Goal: Answer question/provide support

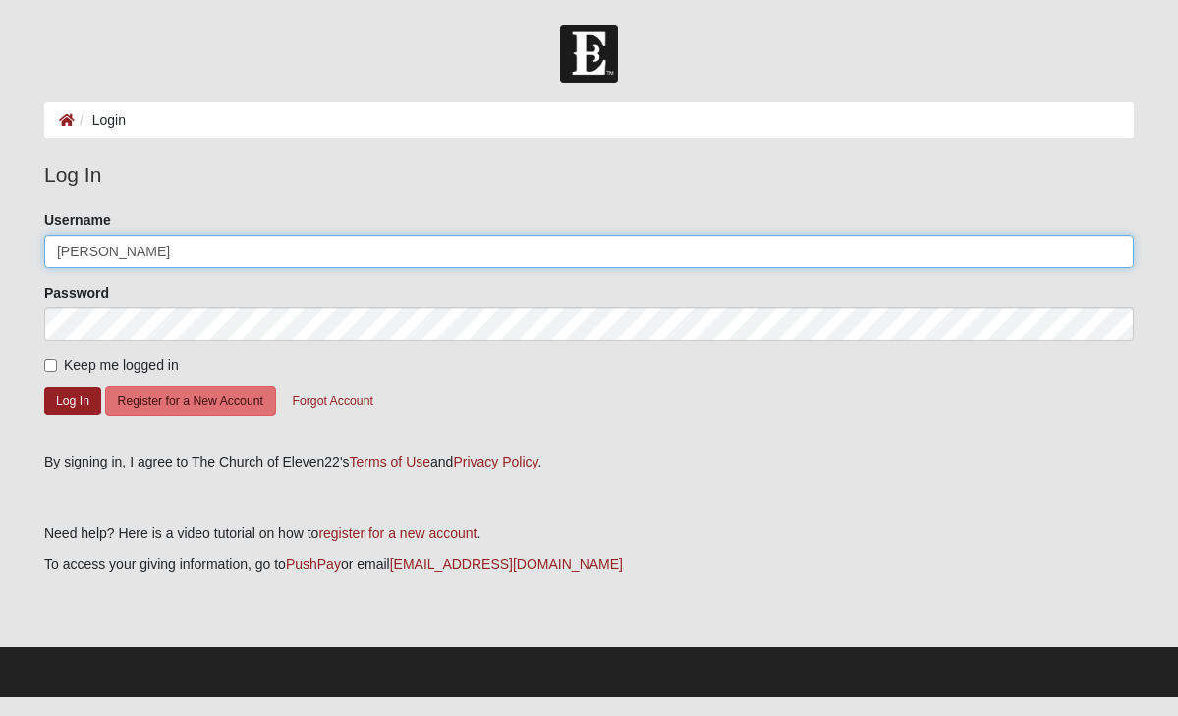
type input "[PERSON_NAME]"
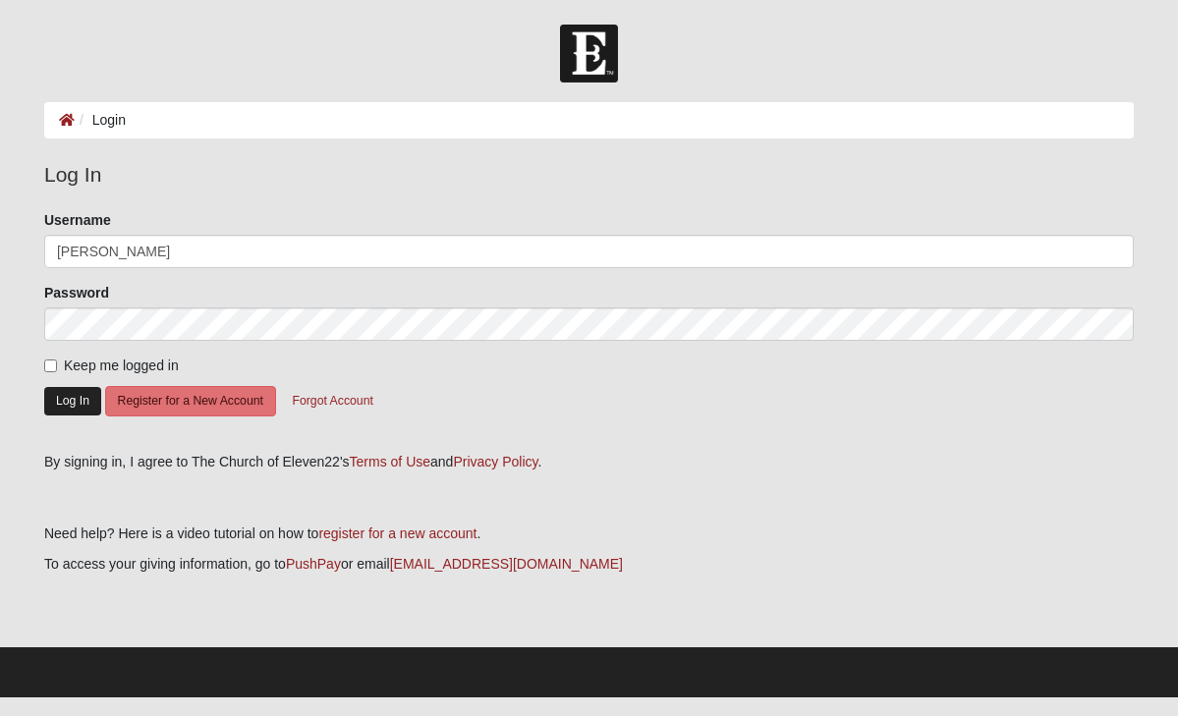
click at [68, 402] on button "Log In" at bounding box center [72, 401] width 57 height 28
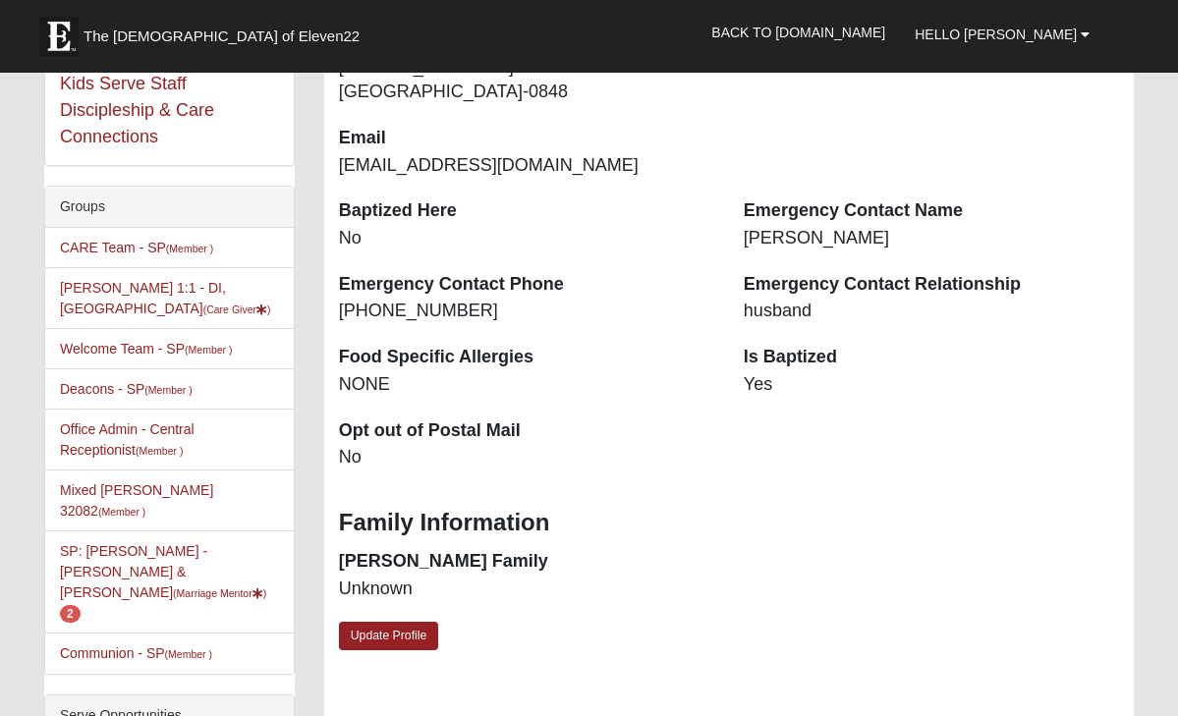
scroll to position [413, 0]
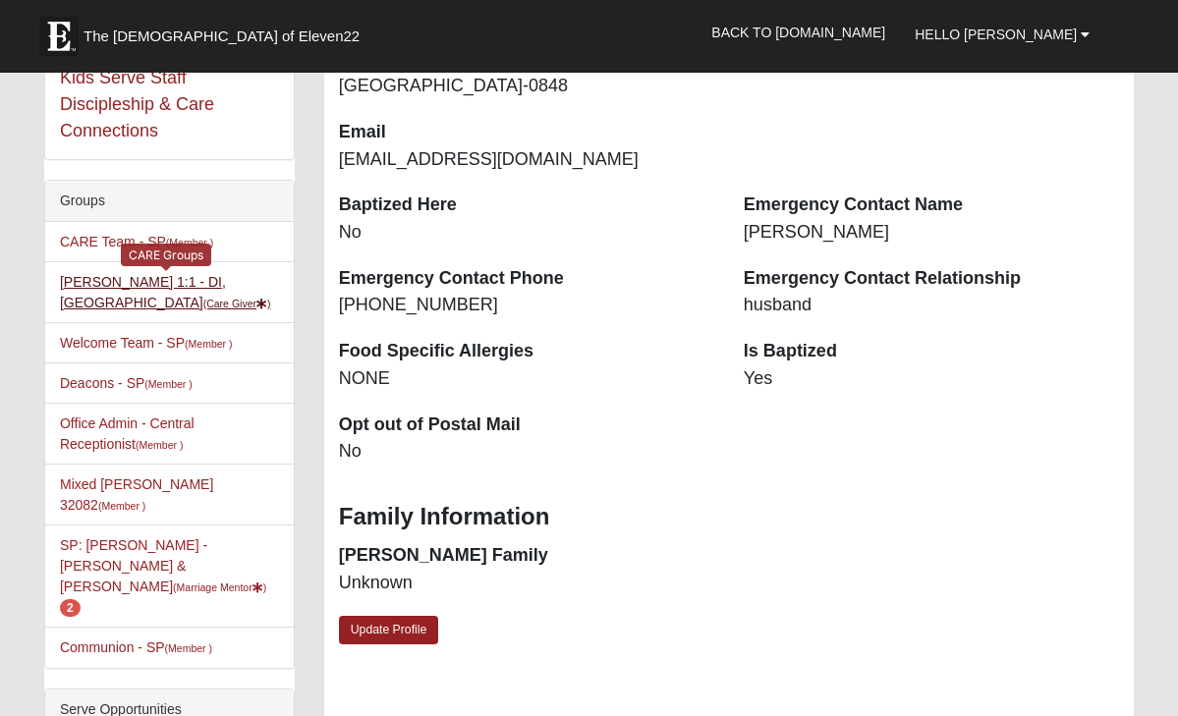
click at [185, 284] on link "Carin Greene 1:1 - DI,MA (Care Giver )" at bounding box center [165, 292] width 211 height 36
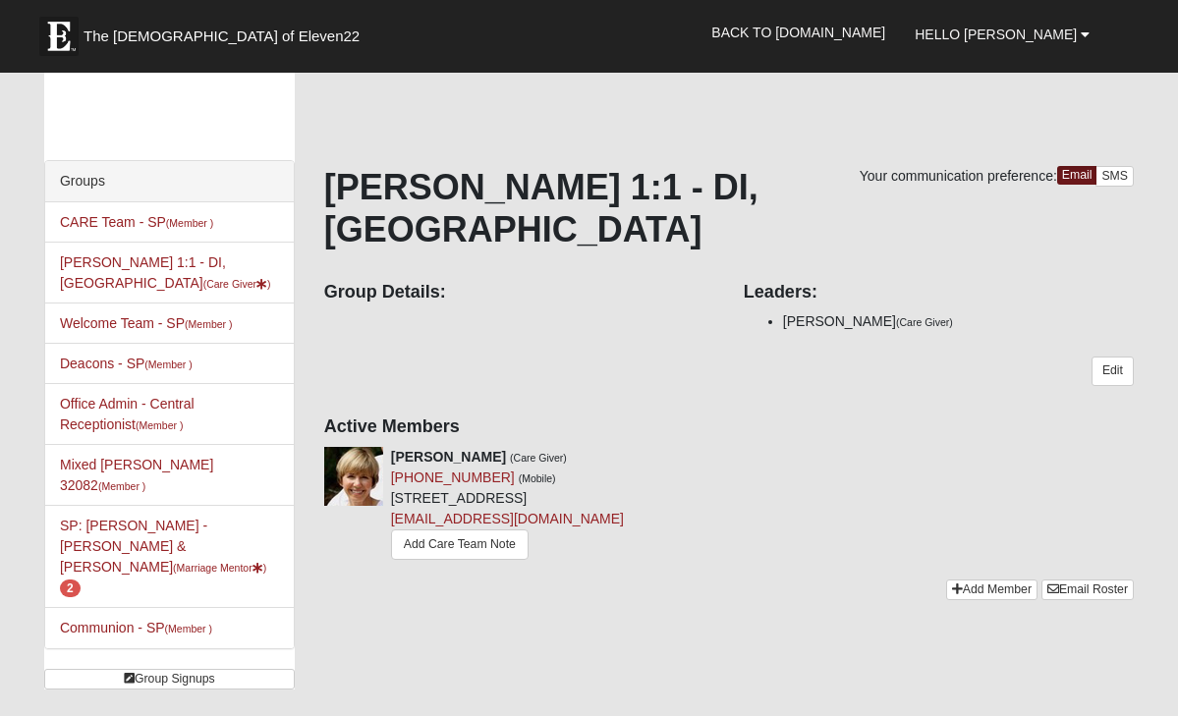
scroll to position [25, 0]
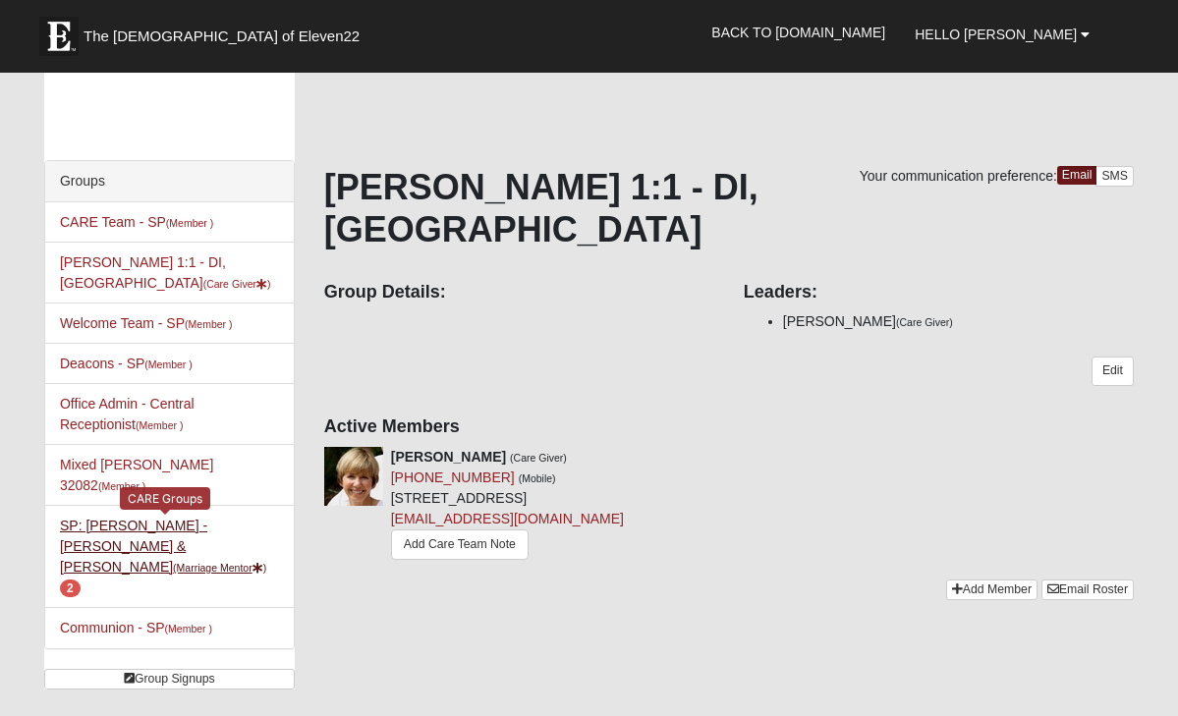
click at [197, 518] on link "SP: Greene - Mike & Carin (Marriage Mentor ) 2" at bounding box center [163, 557] width 206 height 78
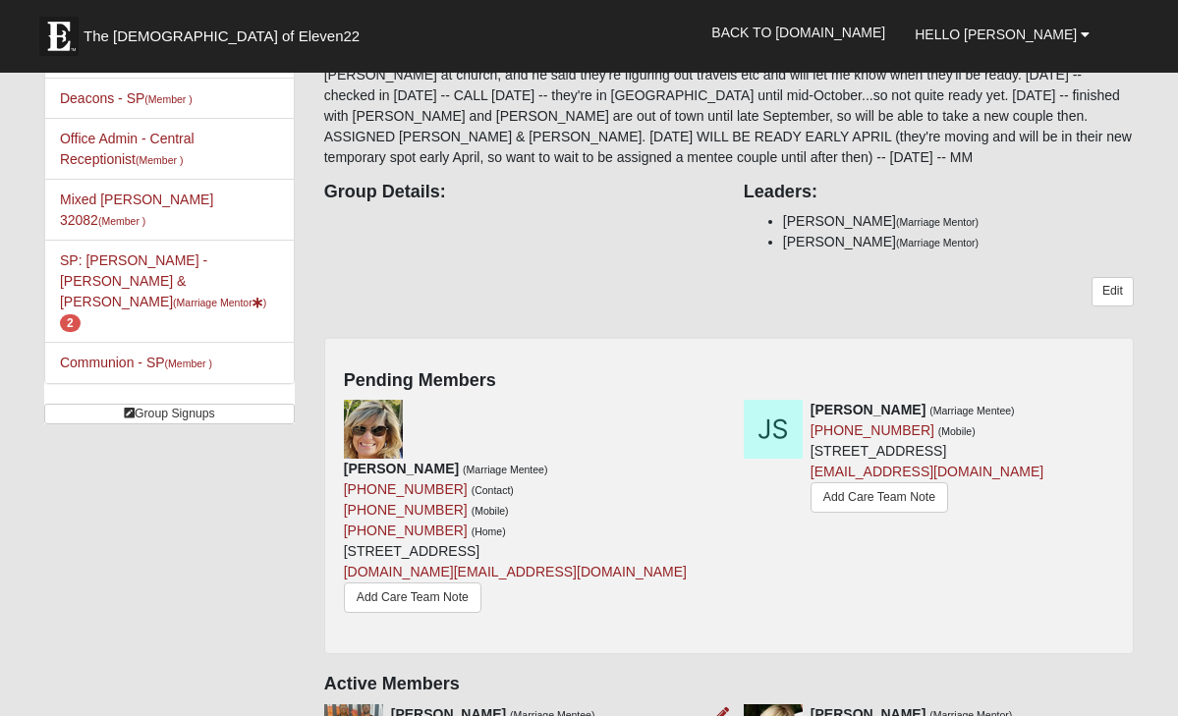
scroll to position [251, 0]
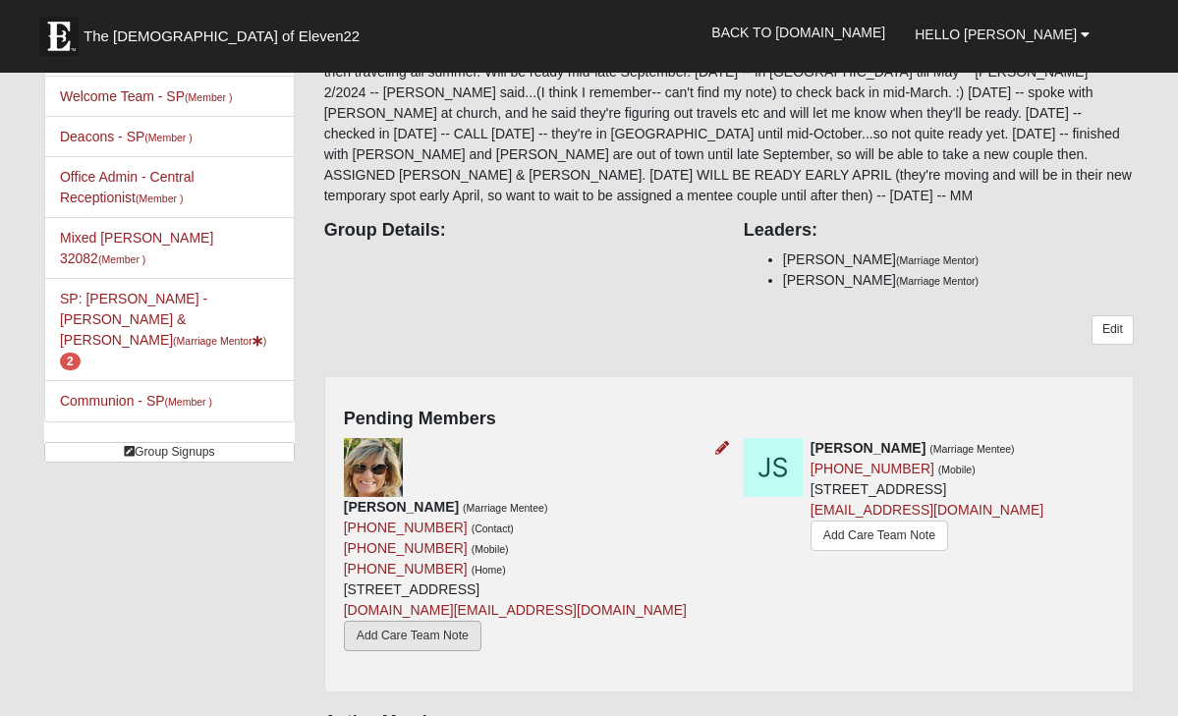
click at [468, 621] on link "Add Care Team Note" at bounding box center [413, 636] width 138 height 30
click at [810, 551] on link "Add Care Team Note" at bounding box center [879, 536] width 138 height 30
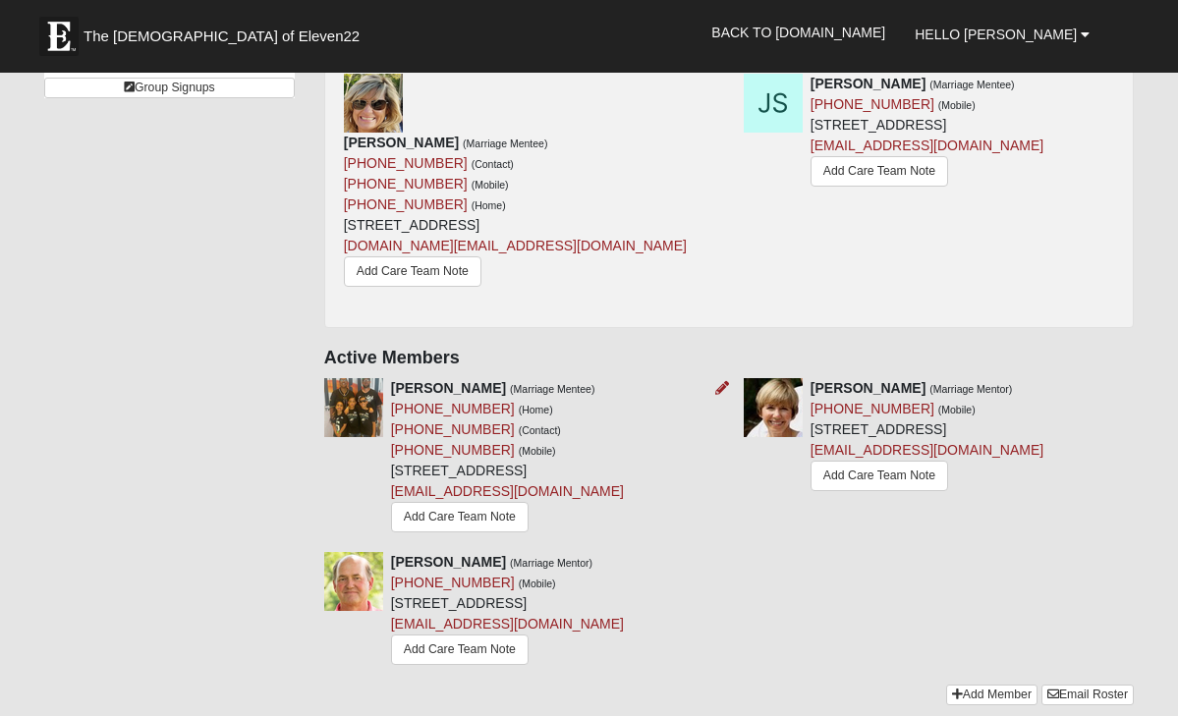
scroll to position [630, 0]
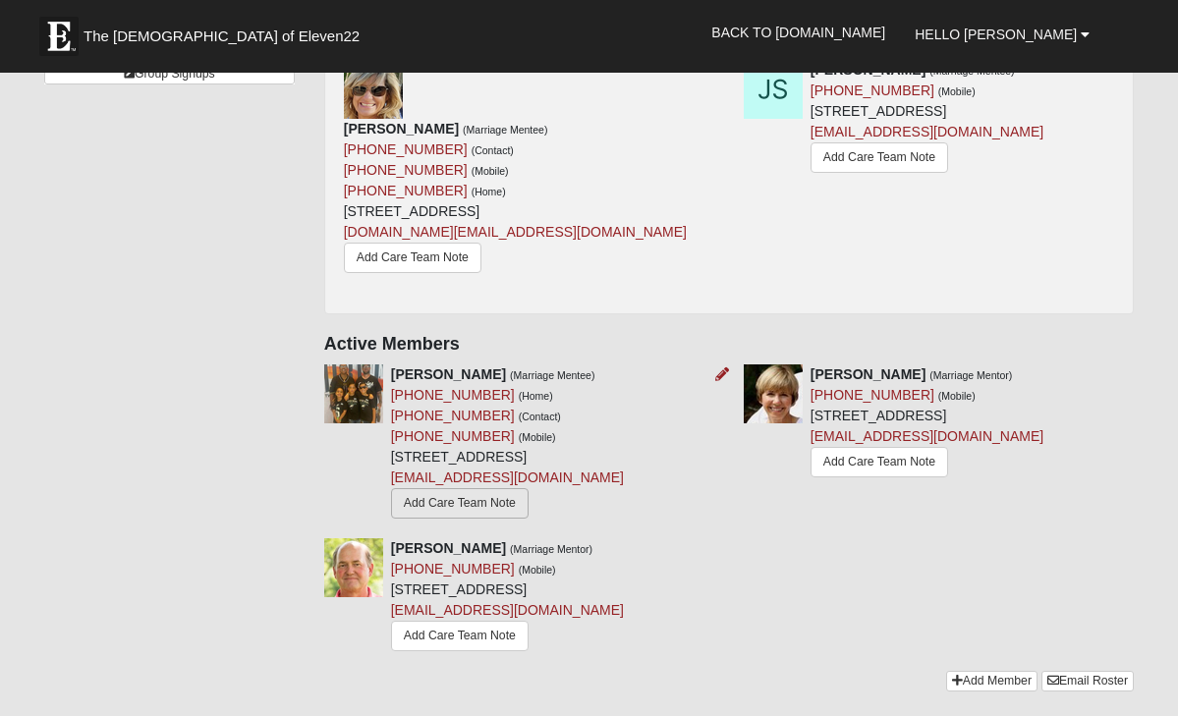
click at [394, 488] on link "Add Care Team Note" at bounding box center [460, 503] width 138 height 30
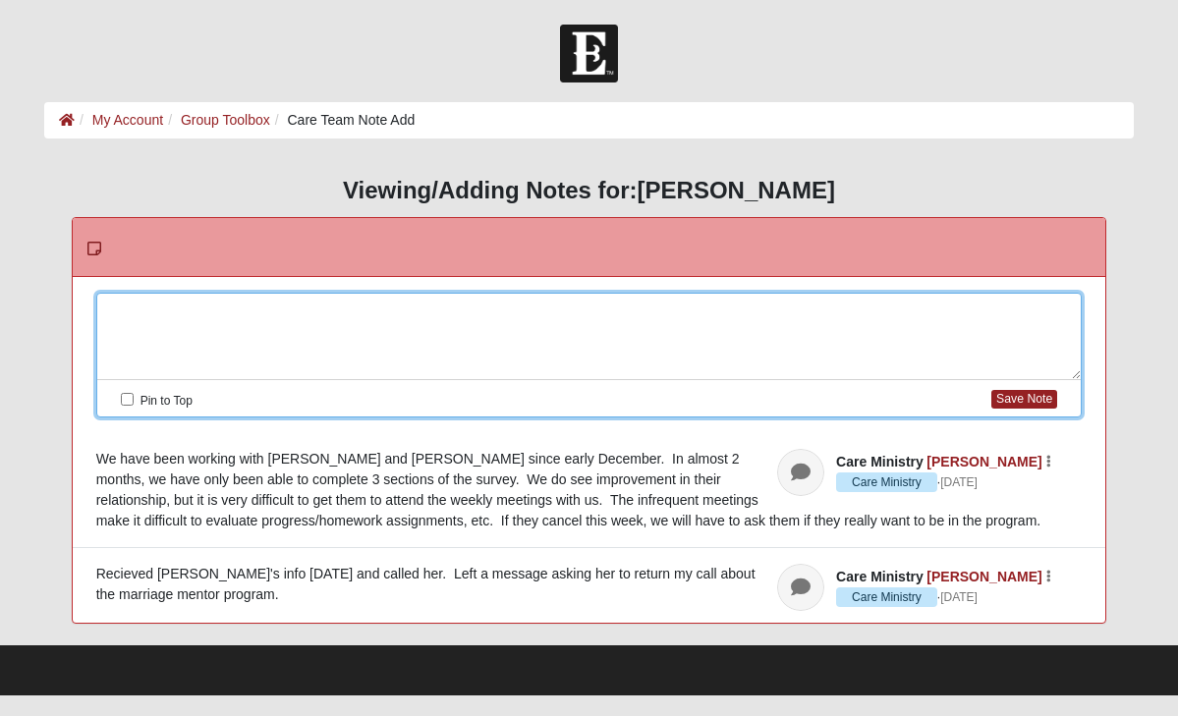
click at [109, 310] on div at bounding box center [589, 337] width 984 height 86
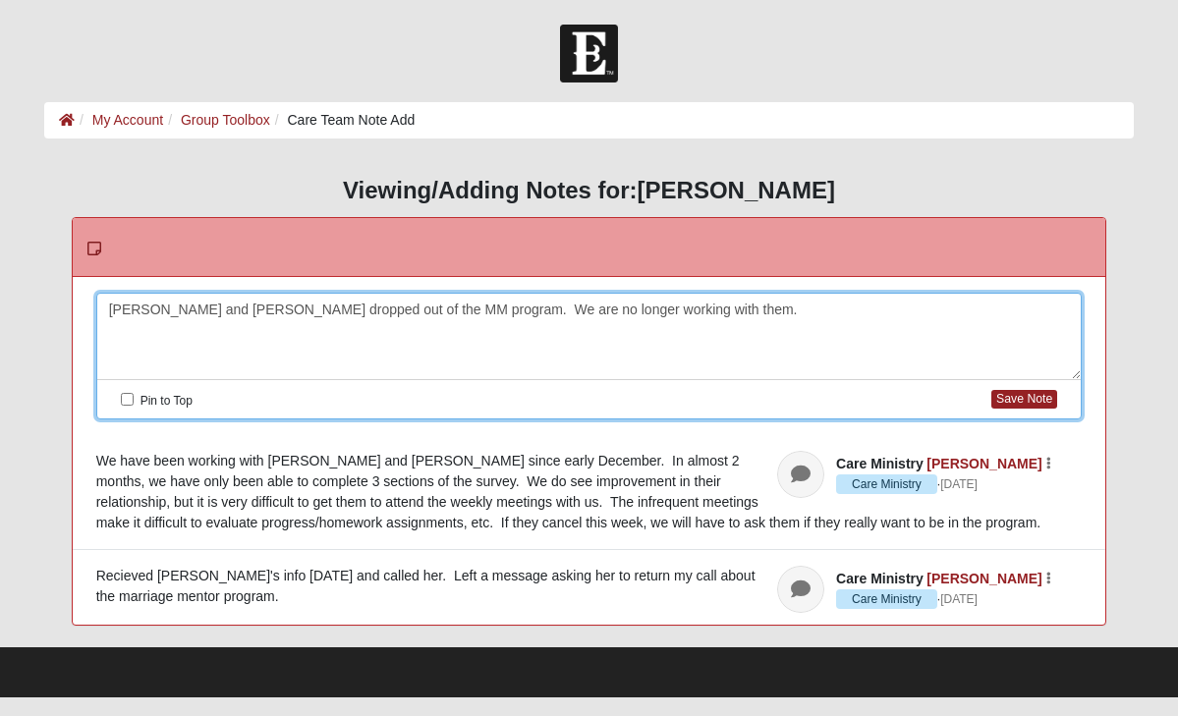
click at [398, 310] on div "[PERSON_NAME] and [PERSON_NAME] dropped out of the MM program. We are no longer…" at bounding box center [589, 337] width 984 height 86
click at [759, 313] on div "[PERSON_NAME] and [PERSON_NAME] dropped out of the MM program several months ag…" at bounding box center [589, 337] width 984 height 86
click at [1004, 400] on button "Save Note" at bounding box center [1024, 399] width 66 height 19
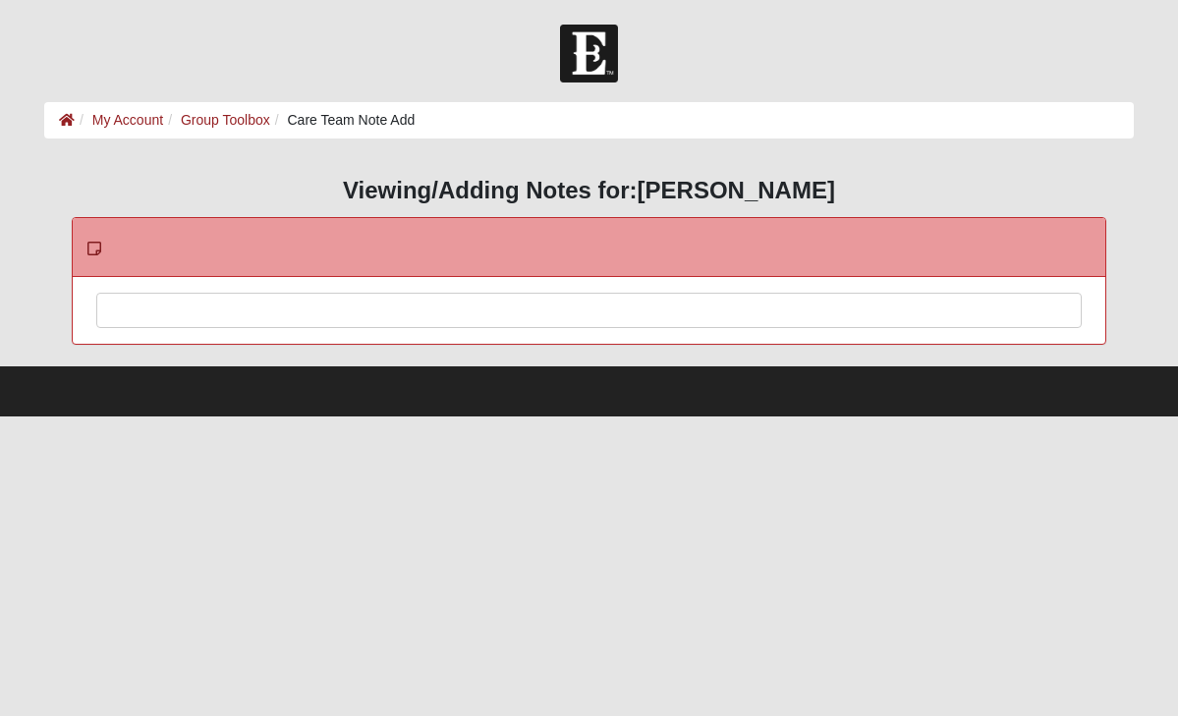
click at [107, 314] on div at bounding box center [589, 337] width 984 height 86
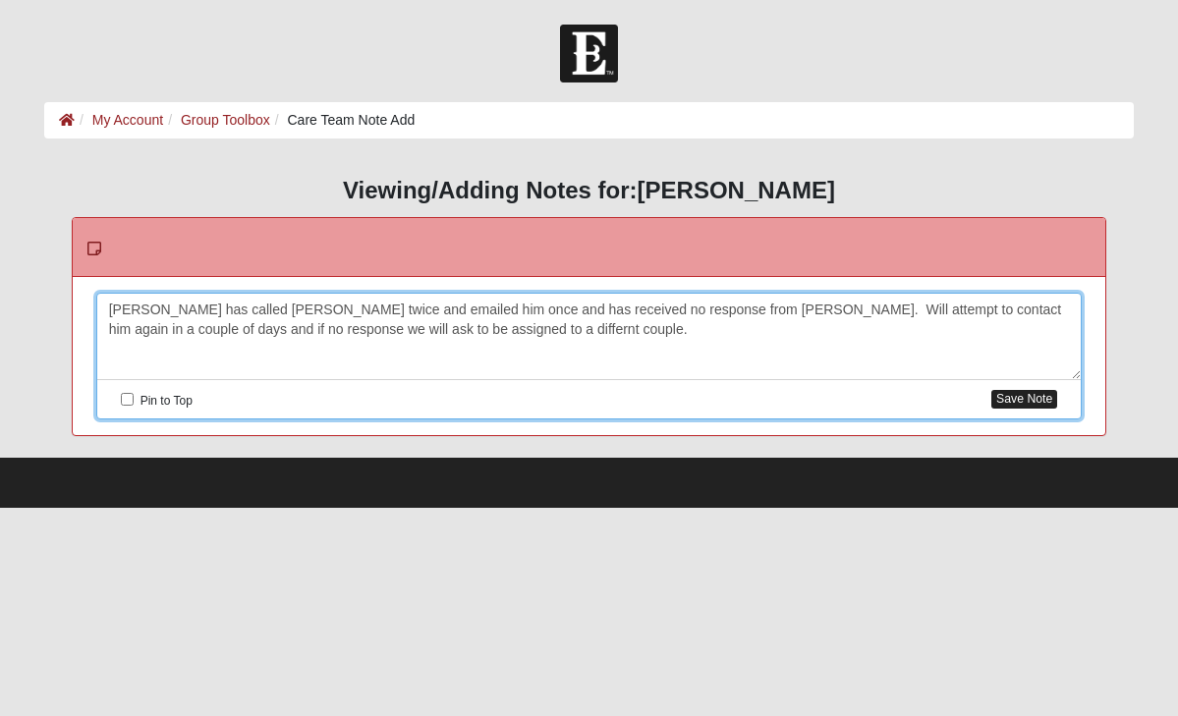
click at [1004, 397] on button "Save Note" at bounding box center [1024, 399] width 66 height 19
